Goal: Check status: Check status

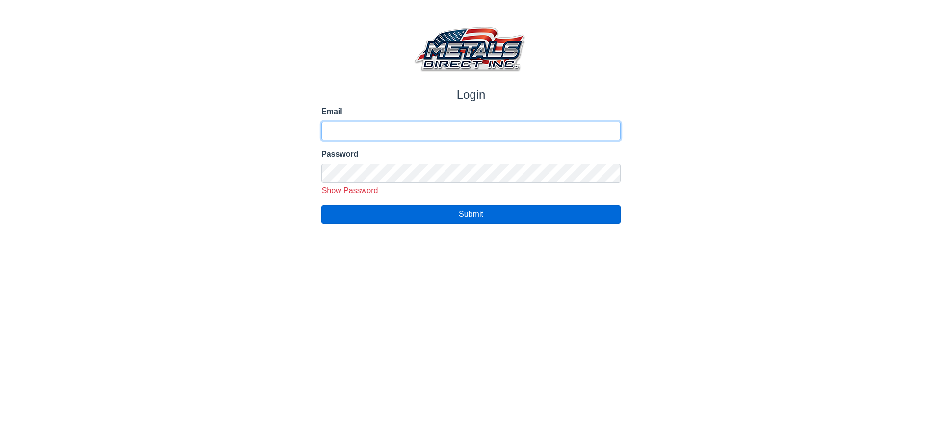
type input "**********"
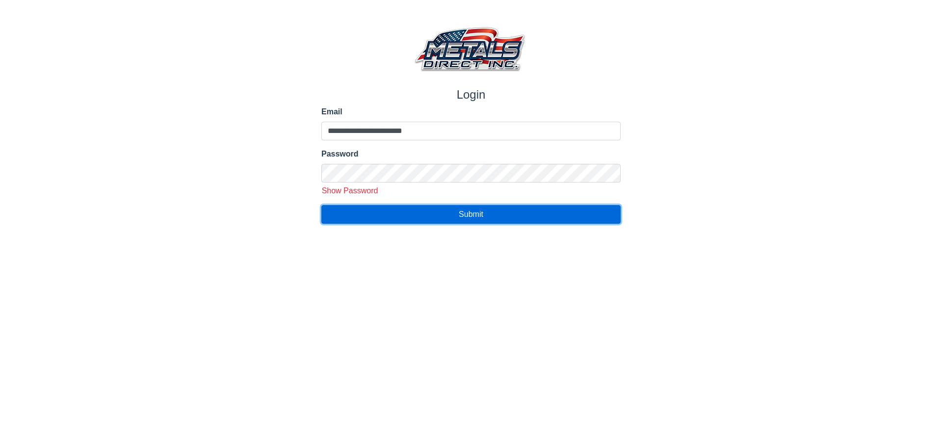
click at [576, 213] on button "Submit" at bounding box center [470, 214] width 299 height 19
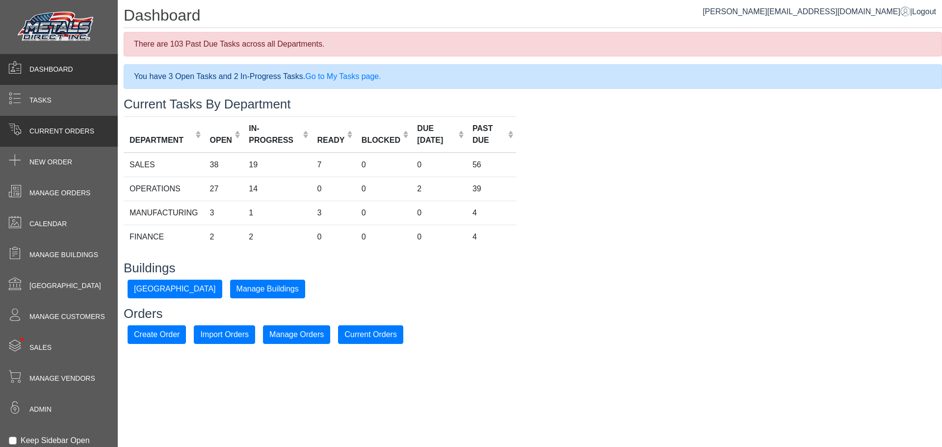
click at [57, 136] on span "Current Orders" at bounding box center [61, 131] width 65 height 10
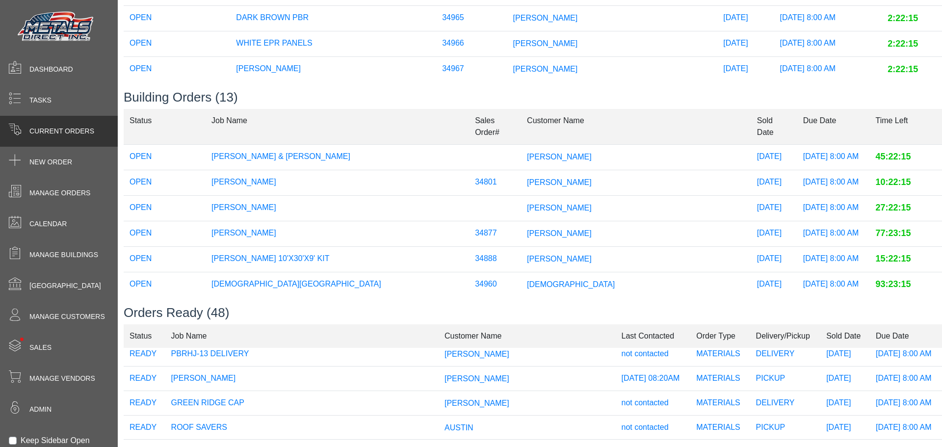
scroll to position [1079, 0]
click at [477, 163] on span "[PERSON_NAME]" at bounding box center [476, 158] width 65 height 8
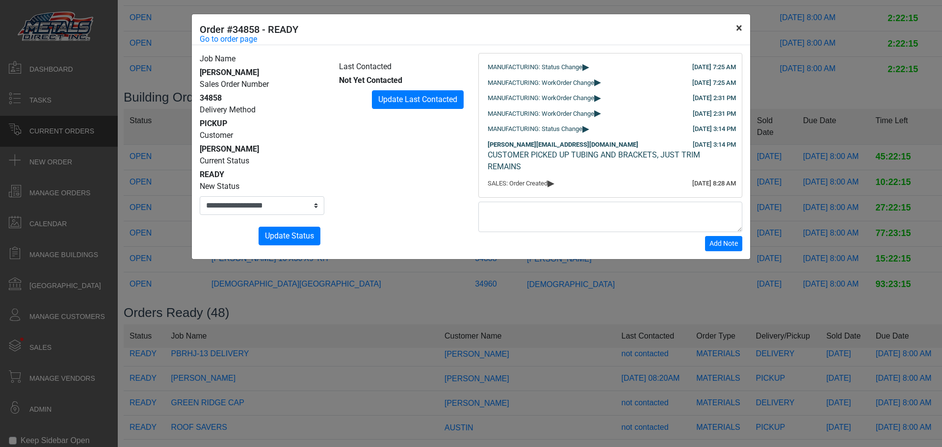
click at [738, 33] on button "×" at bounding box center [739, 27] width 22 height 27
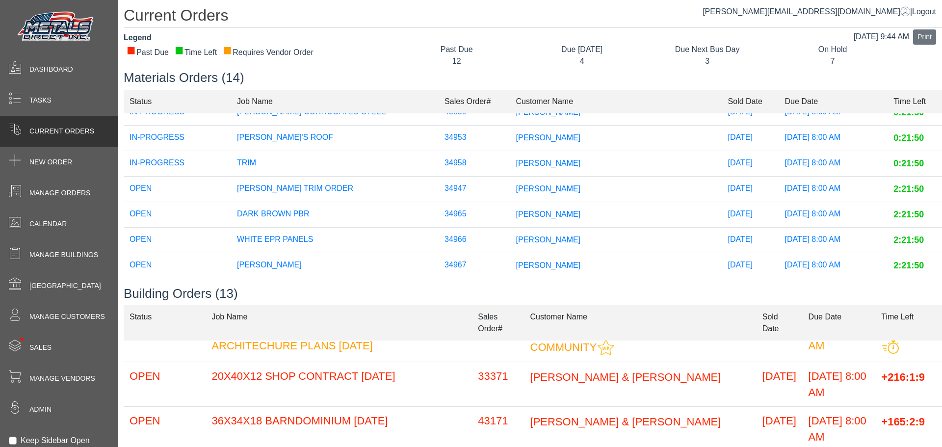
scroll to position [0, 0]
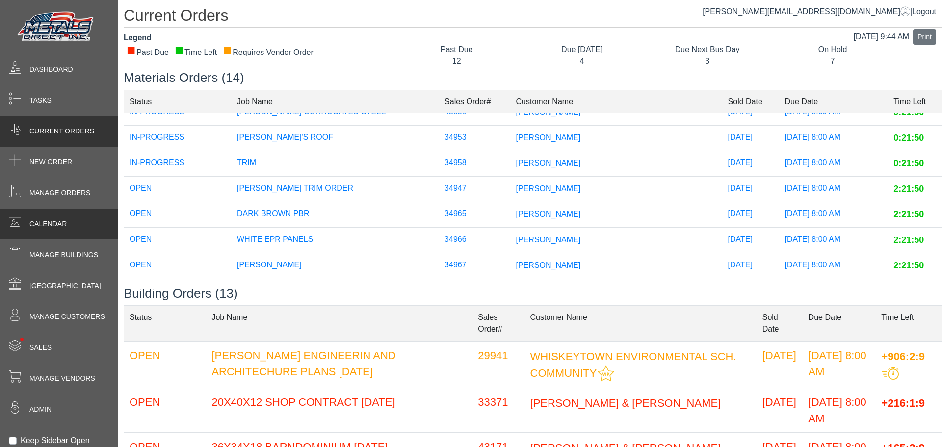
click at [59, 224] on span "Calendar" at bounding box center [47, 224] width 37 height 10
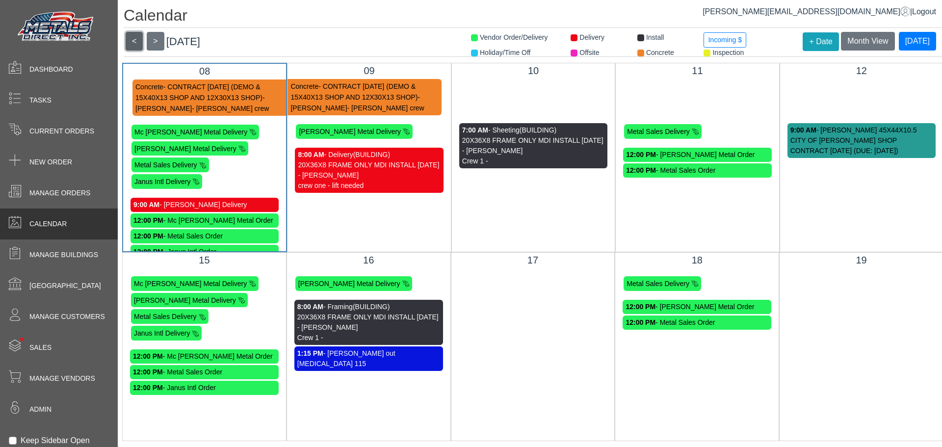
click at [143, 44] on button "<" at bounding box center [134, 41] width 17 height 19
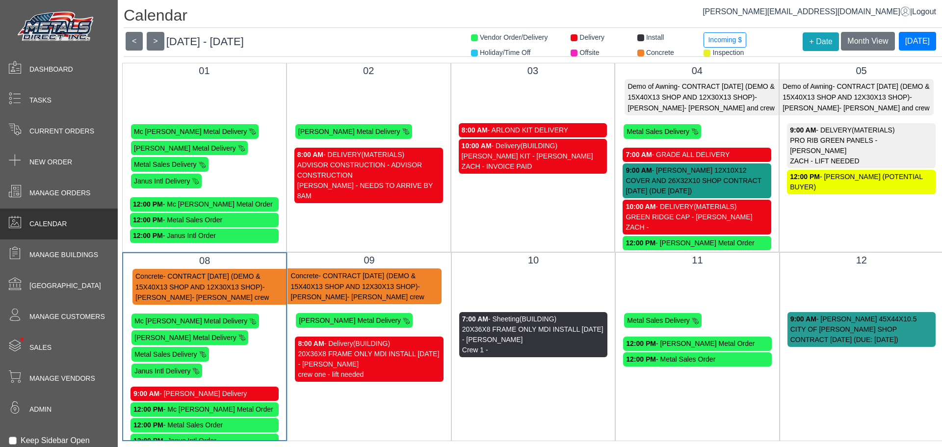
click at [838, 172] on div "12:00 PM - [PERSON_NAME] (POTENTIAL BUYER)" at bounding box center [861, 182] width 143 height 21
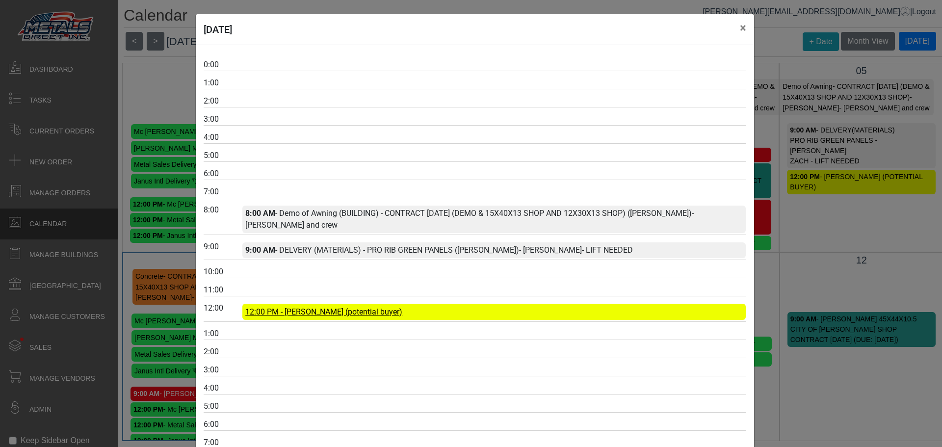
click at [302, 307] on span "12:00 PM - [PERSON_NAME] (potential buyer)" at bounding box center [323, 311] width 157 height 9
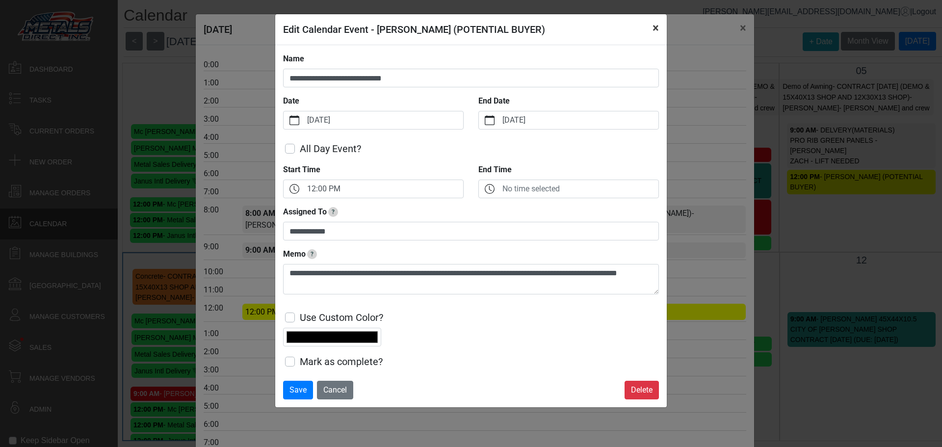
click at [652, 27] on button "×" at bounding box center [655, 27] width 22 height 27
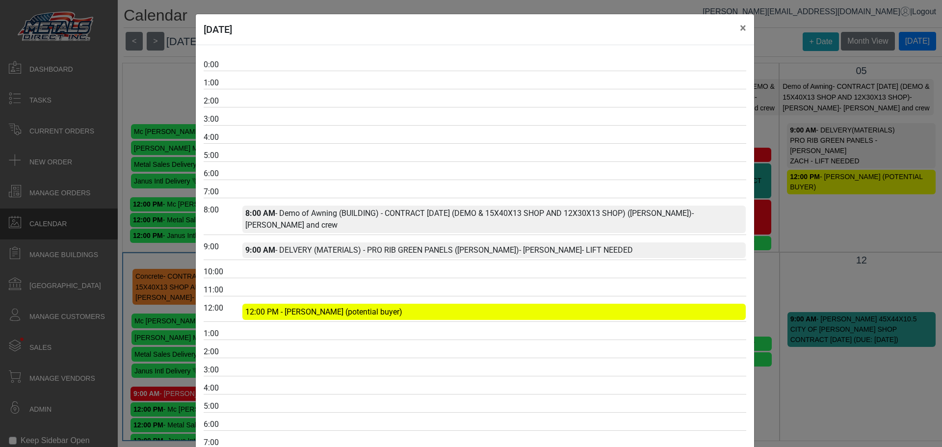
scroll to position [14, 0]
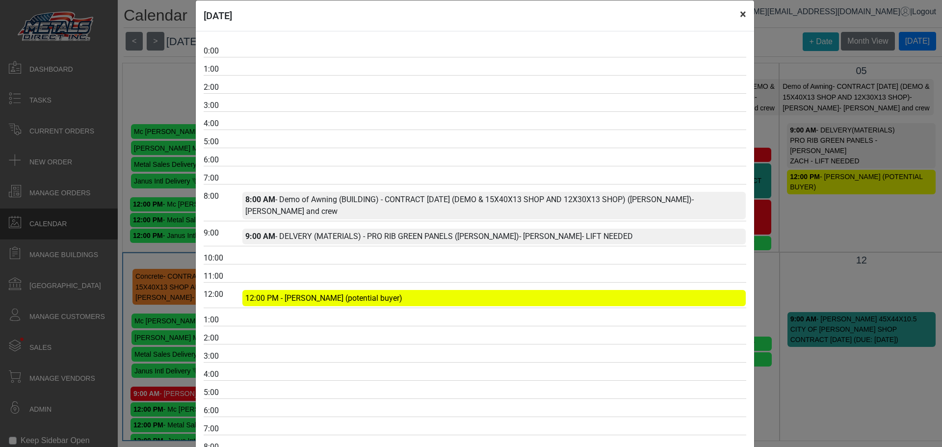
drag, startPoint x: 740, startPoint y: 15, endPoint x: 730, endPoint y: 19, distance: 10.8
click at [739, 15] on button "×" at bounding box center [743, 13] width 22 height 27
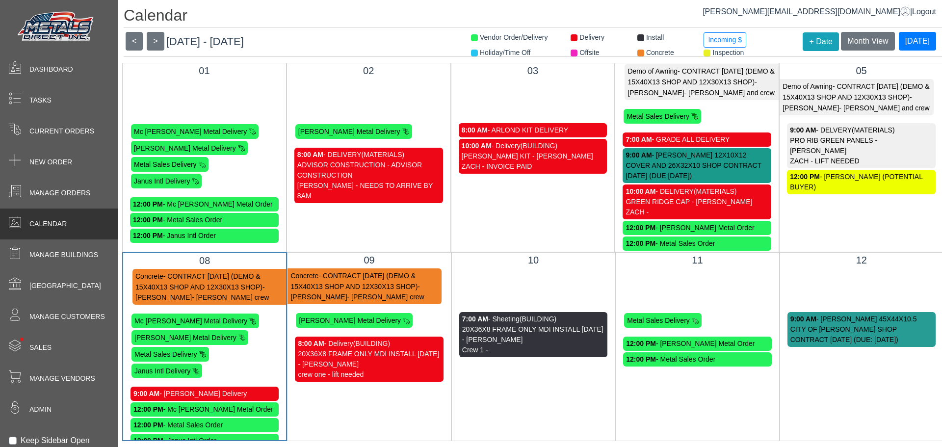
scroll to position [0, 0]
